Goal: Find specific page/section: Find specific page/section

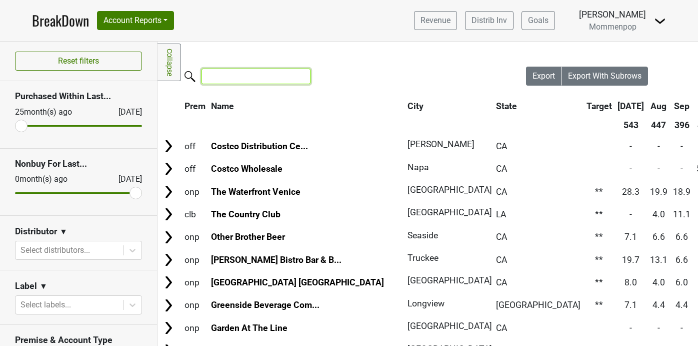
click at [248, 78] on input "search" at bounding box center [256, 77] width 109 height 16
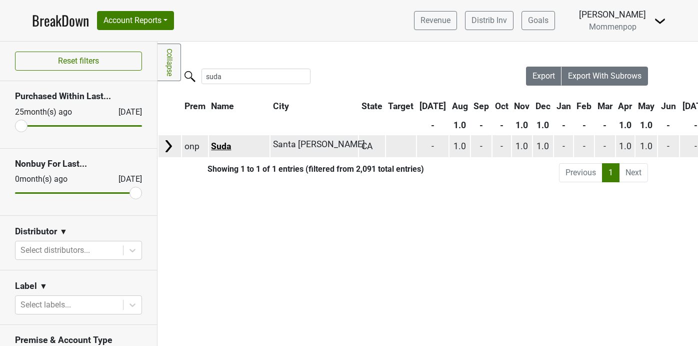
click at [225, 148] on link "Suda" at bounding box center [221, 146] width 20 height 10
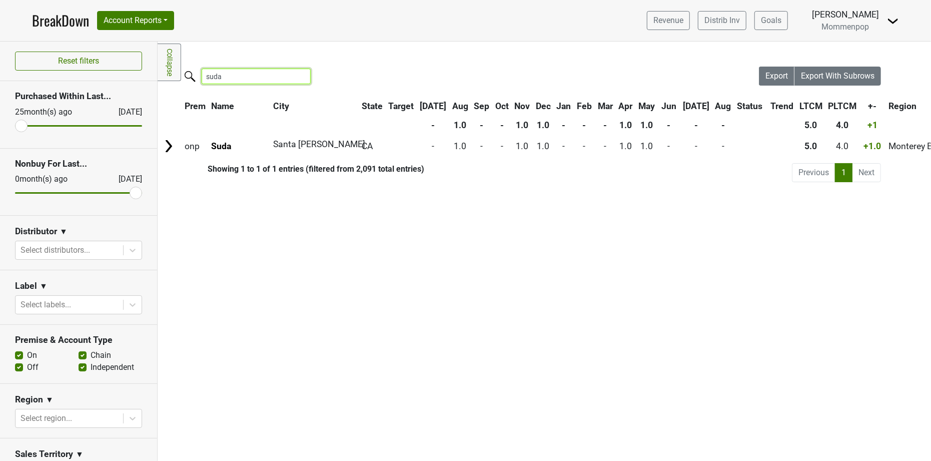
click at [245, 79] on input "suda" at bounding box center [256, 77] width 109 height 16
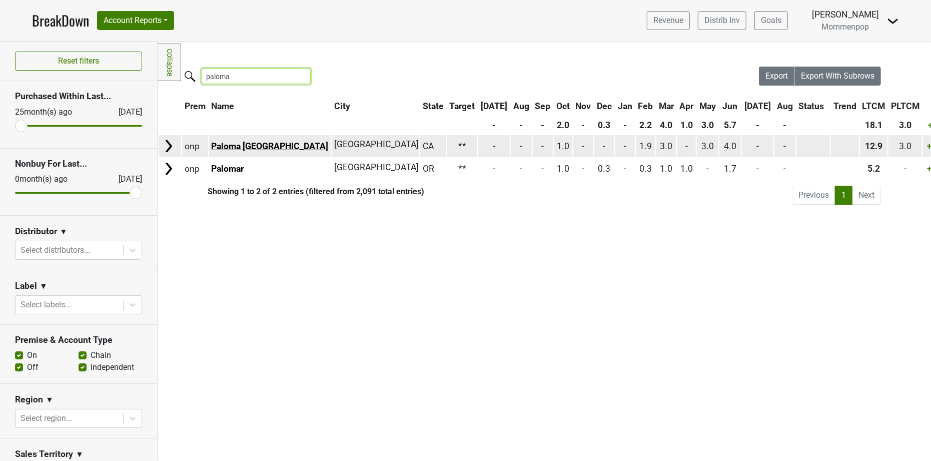
type input "paloma"
click at [245, 145] on link "Paloma Venice" at bounding box center [269, 146] width 117 height 10
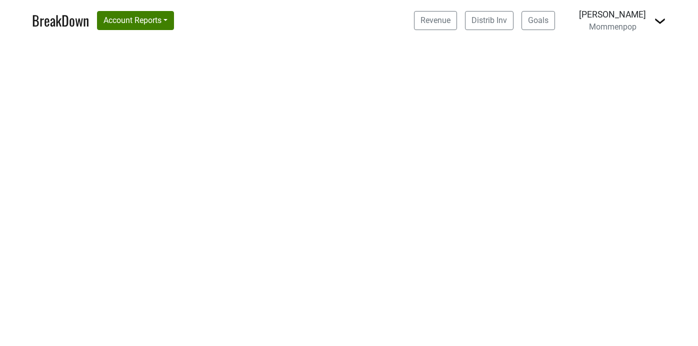
select select "CA"
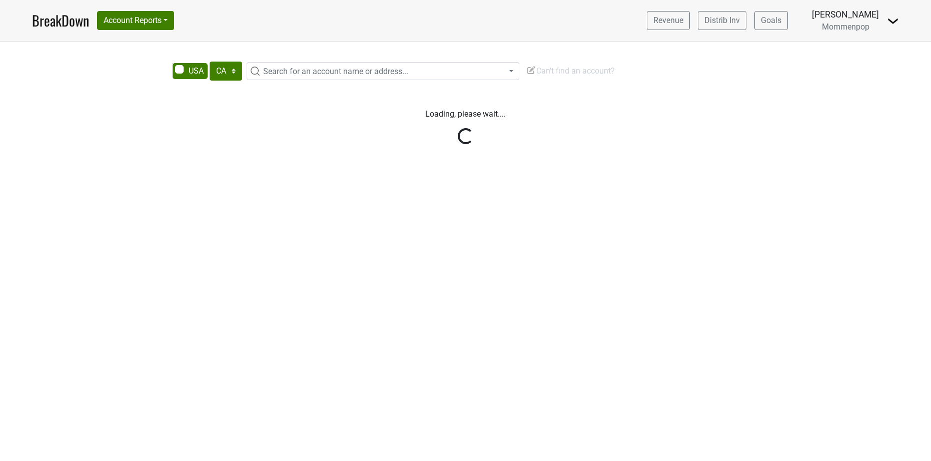
select select "CA"
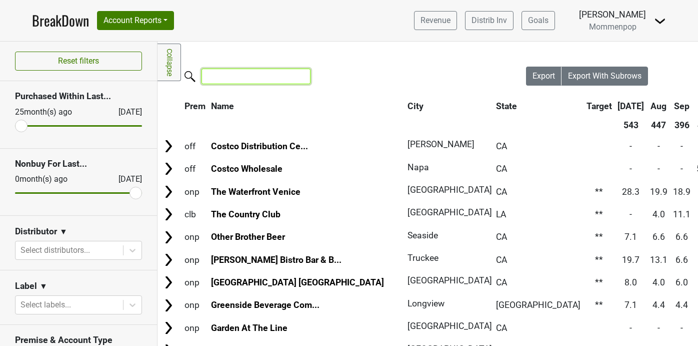
click at [232, 80] on input "search" at bounding box center [256, 77] width 109 height 16
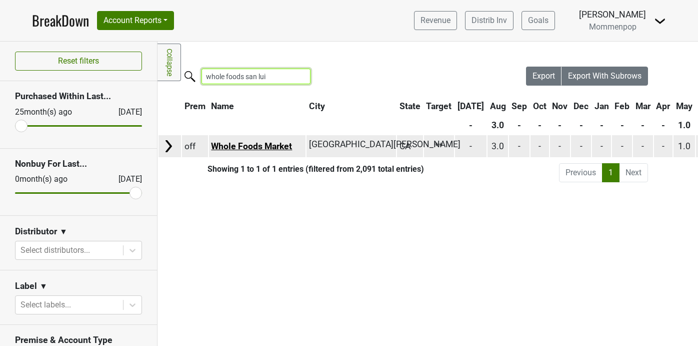
type input "whole foods san lui"
click at [231, 148] on link "Whole Foods Market" at bounding box center [251, 146] width 81 height 10
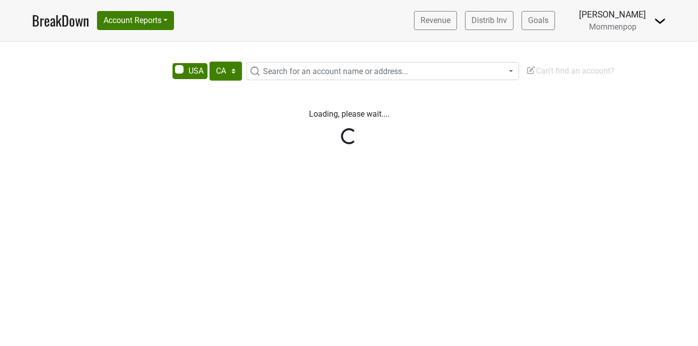
select select "CA"
